Goal: Task Accomplishment & Management: Complete application form

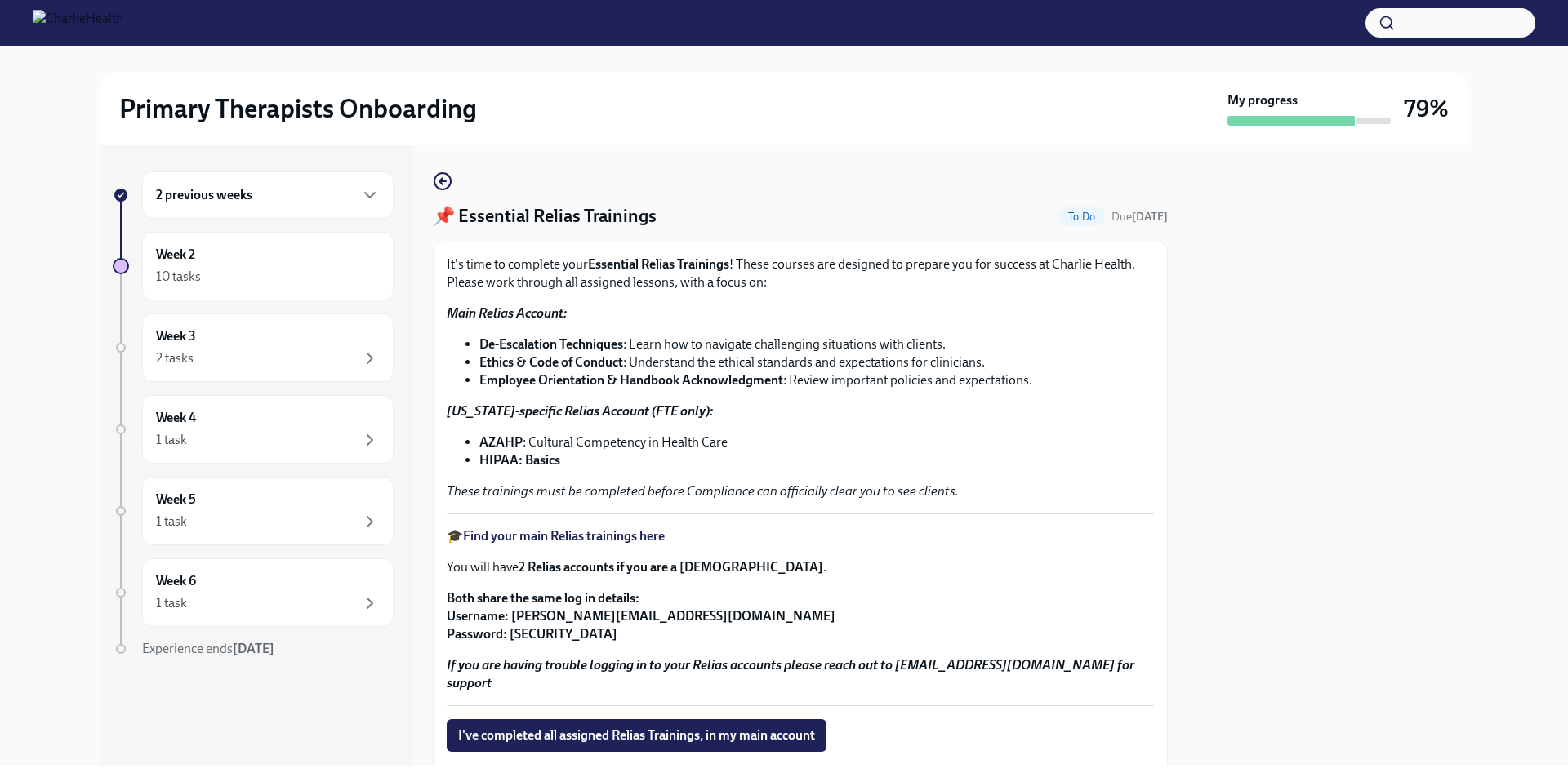
scroll to position [181, 0]
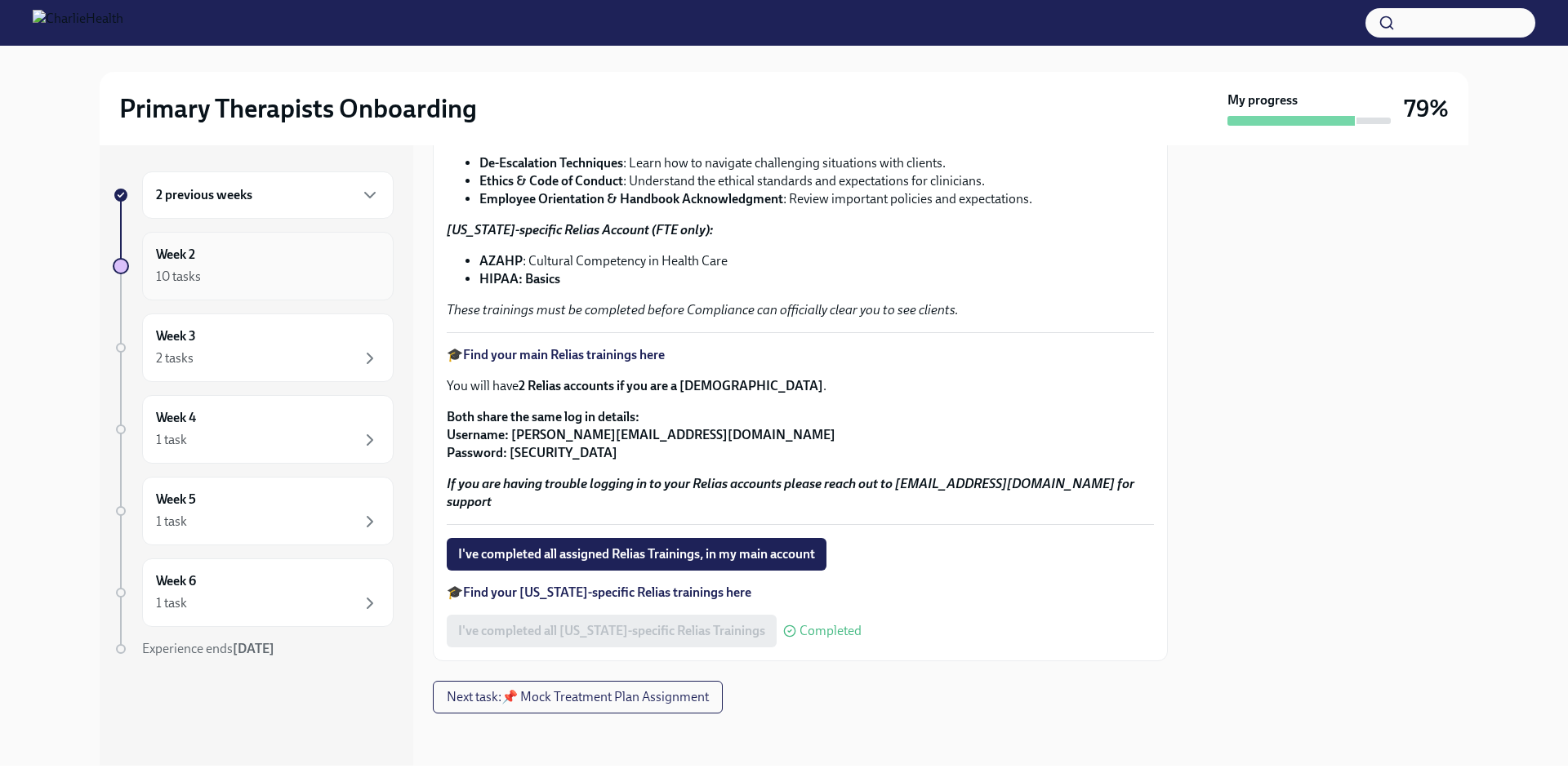
click at [298, 262] on div "Week 2 10 tasks" at bounding box center [267, 267] width 224 height 41
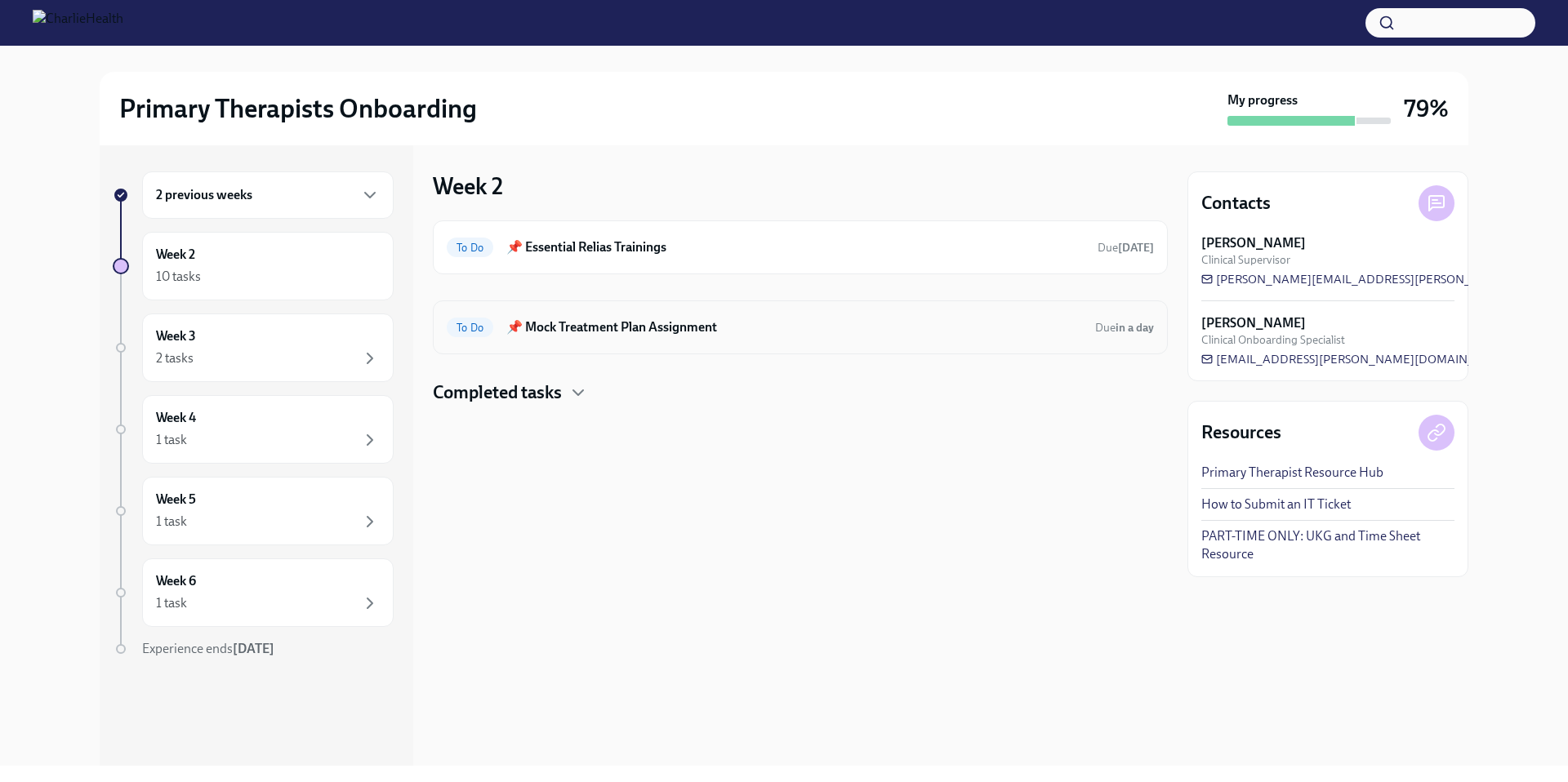
click at [615, 328] on h6 "📌 Mock Treatment Plan Assignment" at bounding box center [794, 327] width 576 height 18
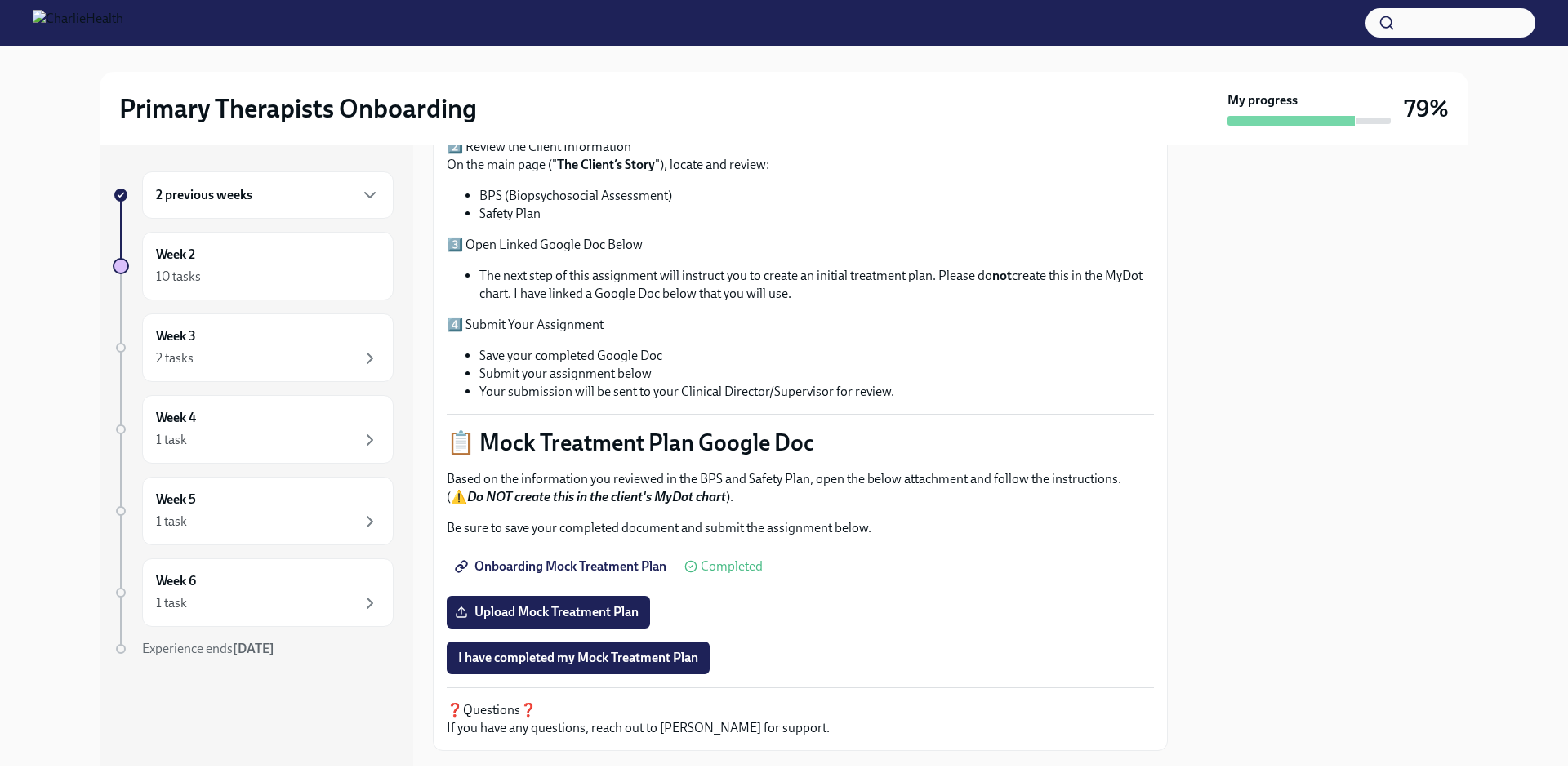
scroll to position [461, 0]
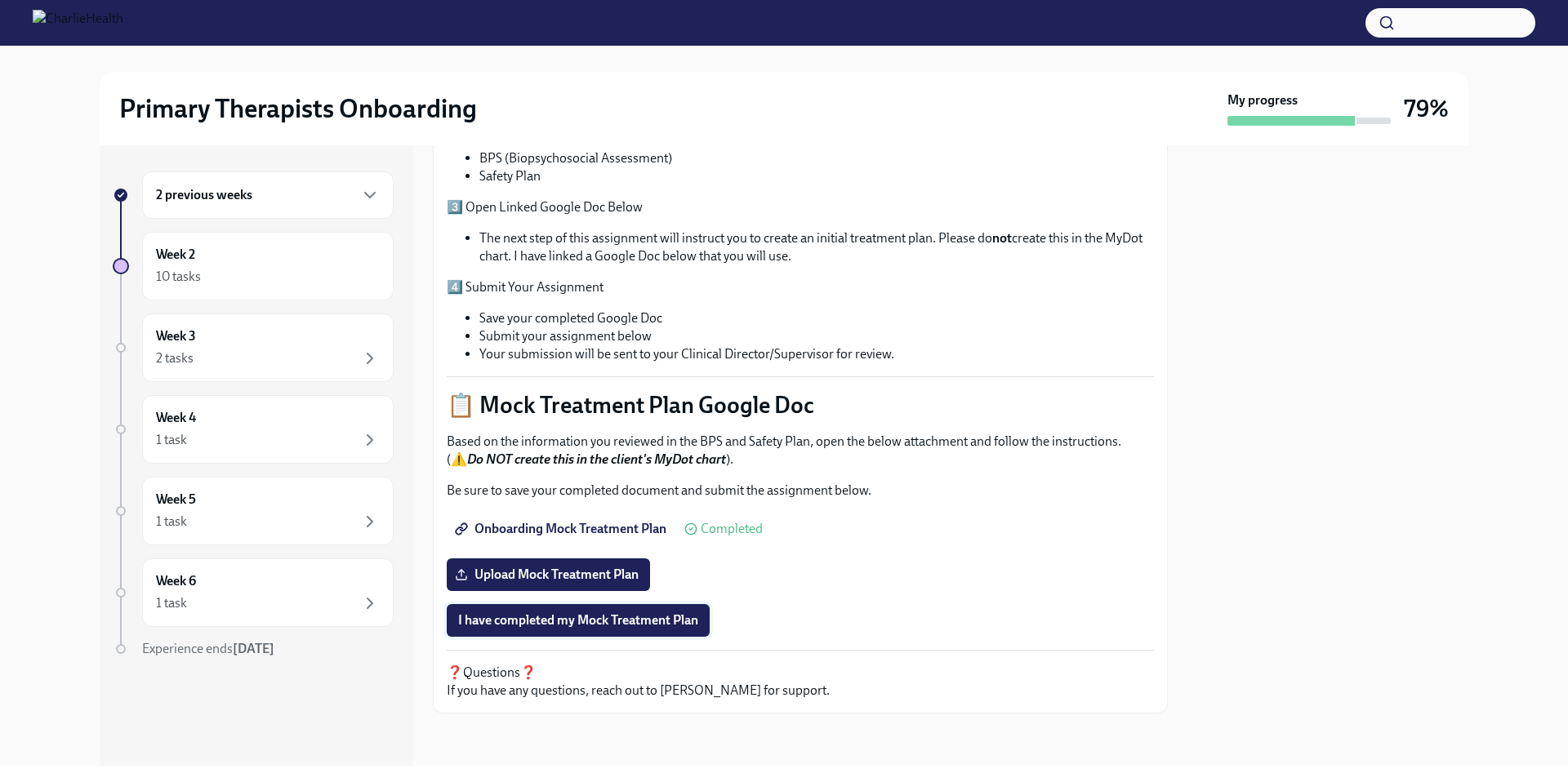
click at [611, 614] on span "I have completed my Mock Treatment Plan" at bounding box center [578, 620] width 240 height 16
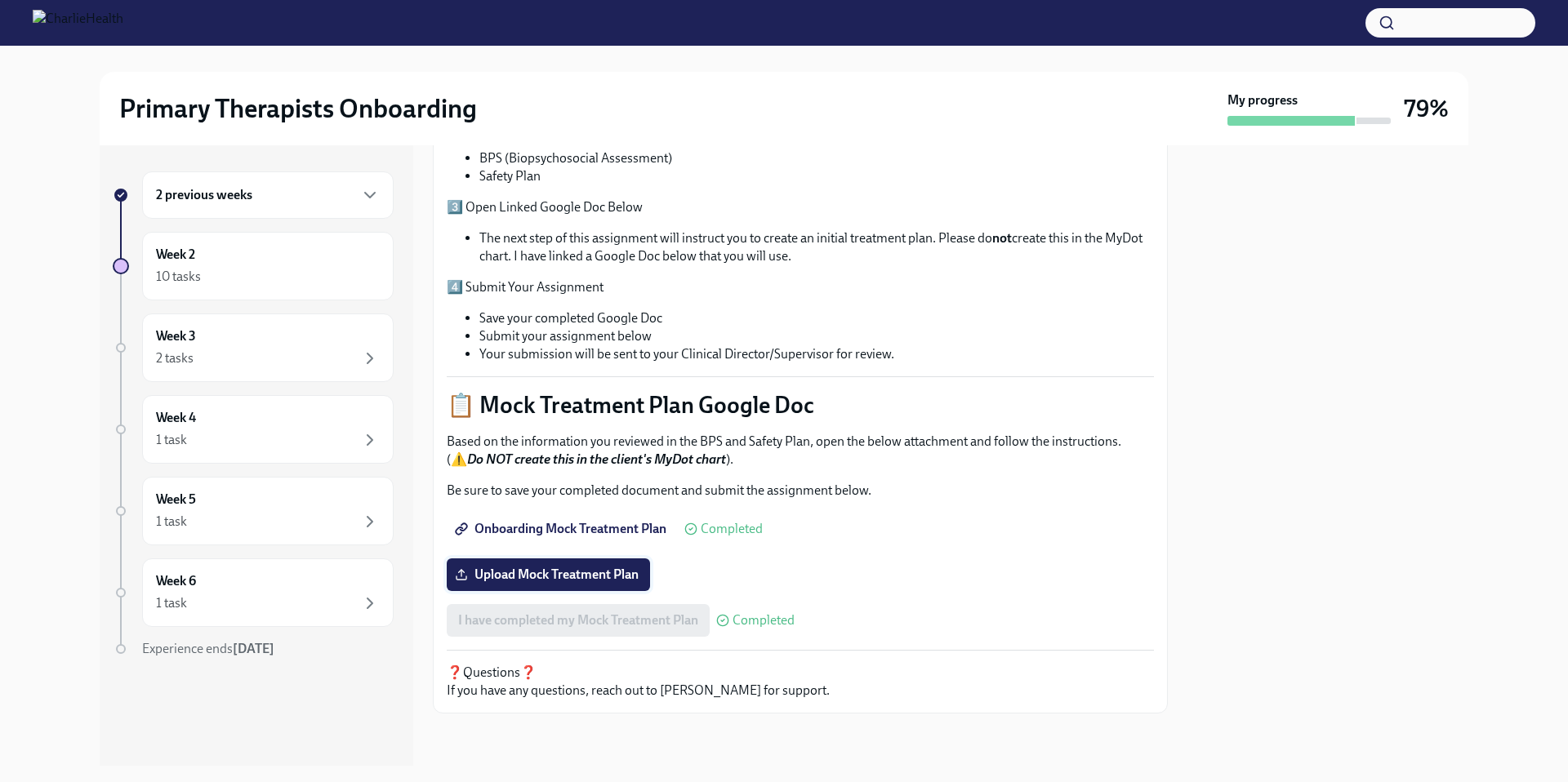
click at [595, 582] on span "Upload Mock Treatment Plan" at bounding box center [548, 575] width 181 height 16
click at [0, 0] on input "Upload Mock Treatment Plan" at bounding box center [0, 0] width 0 height 0
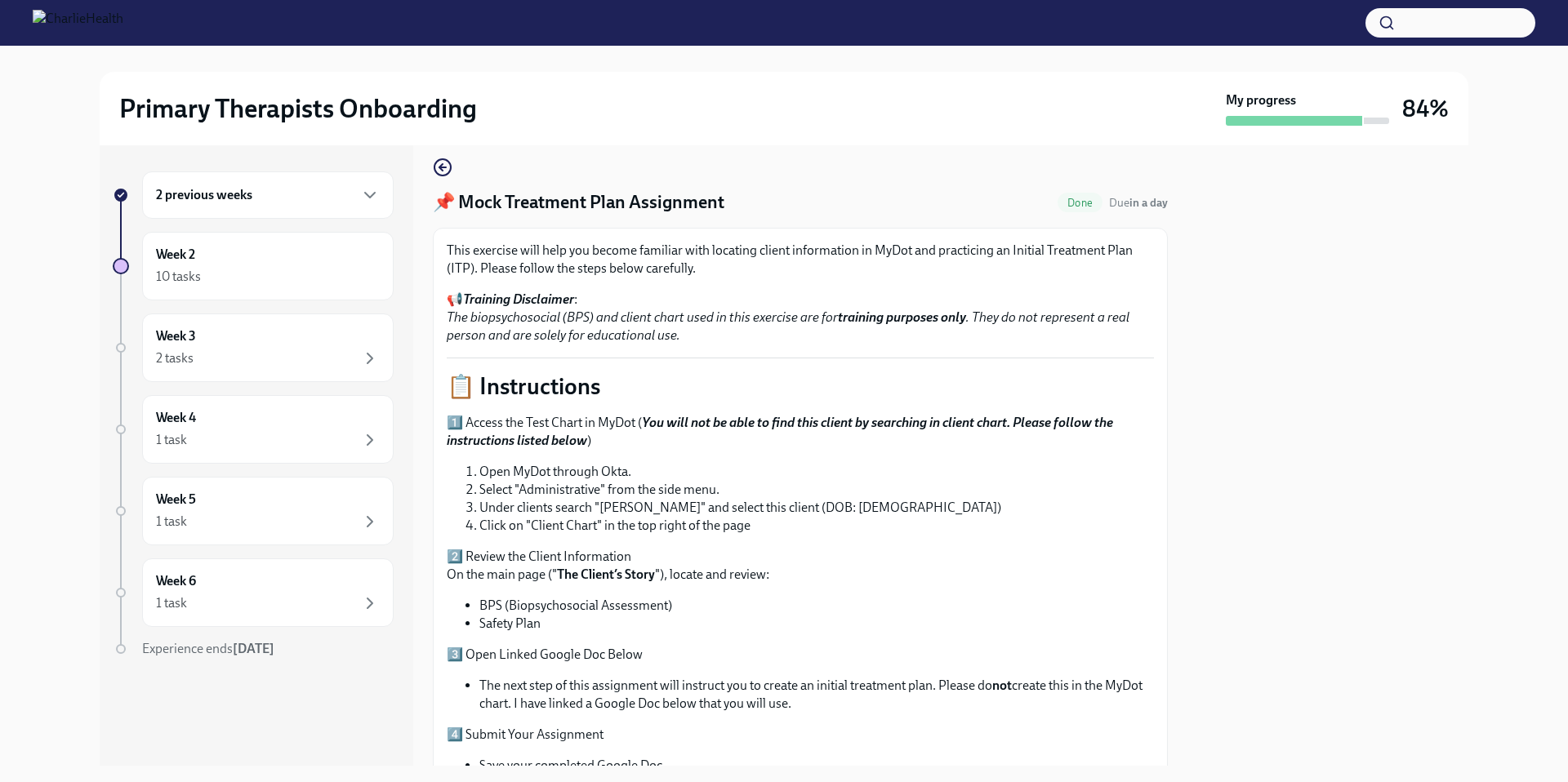
scroll to position [30, 0]
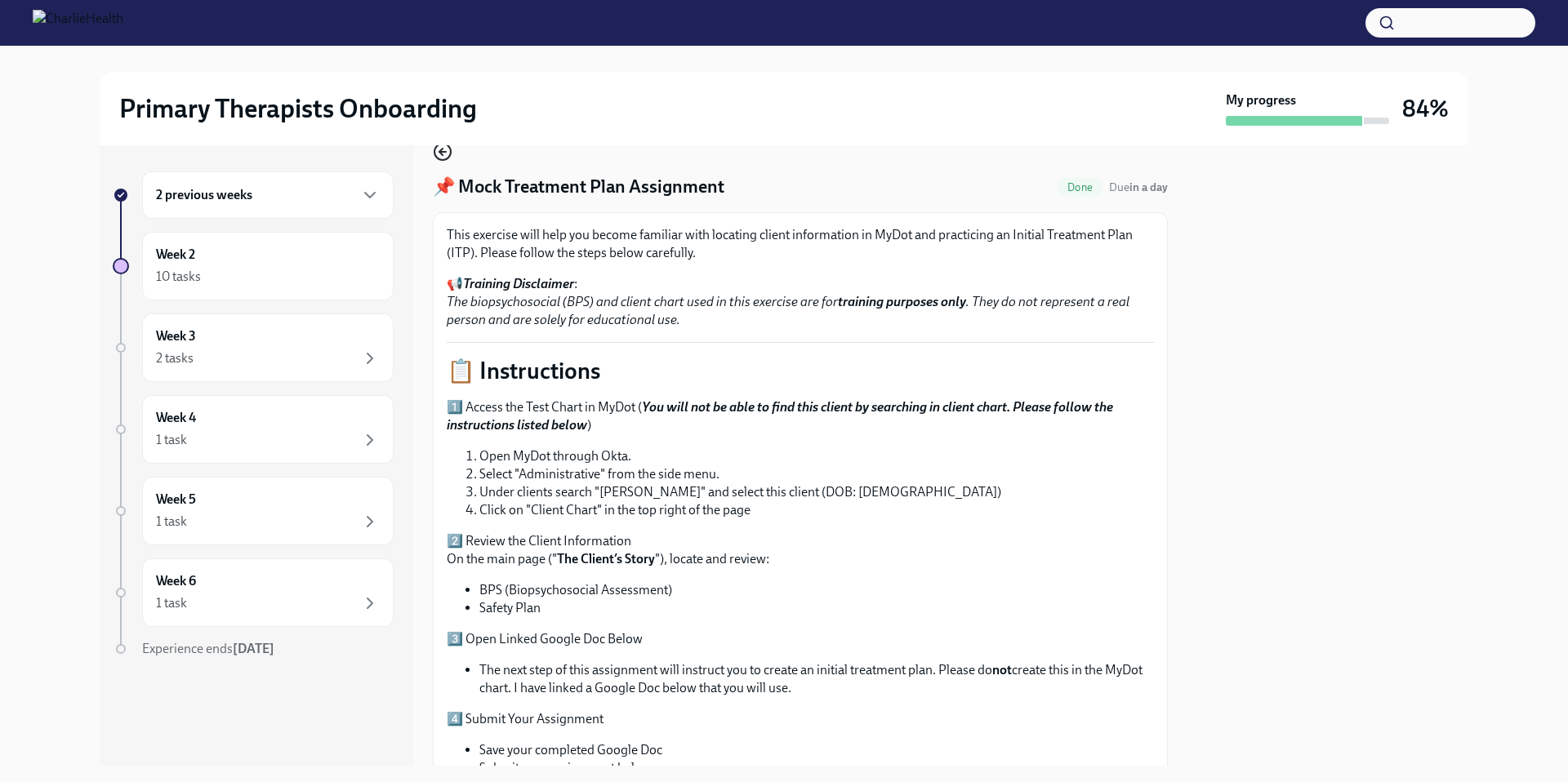
click at [446, 149] on icon "button" at bounding box center [442, 152] width 20 height 20
